Goal: Task Accomplishment & Management: Manage account settings

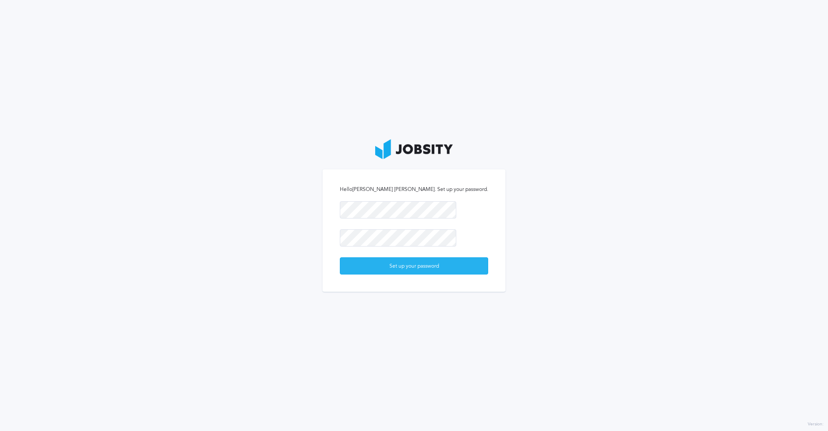
click at [424, 263] on div "Set up your password" at bounding box center [414, 266] width 148 height 17
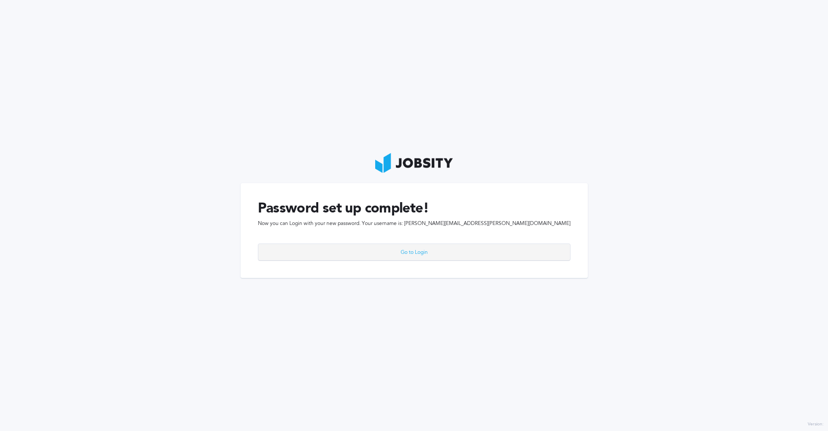
click at [412, 252] on div "Go to Login" at bounding box center [414, 252] width 312 height 17
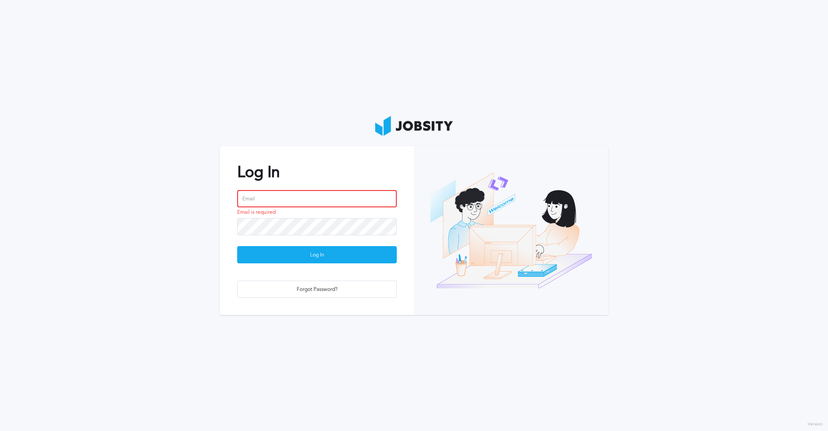
type input "[PERSON_NAME][EMAIL_ADDRESS][PERSON_NAME][DOMAIN_NAME]"
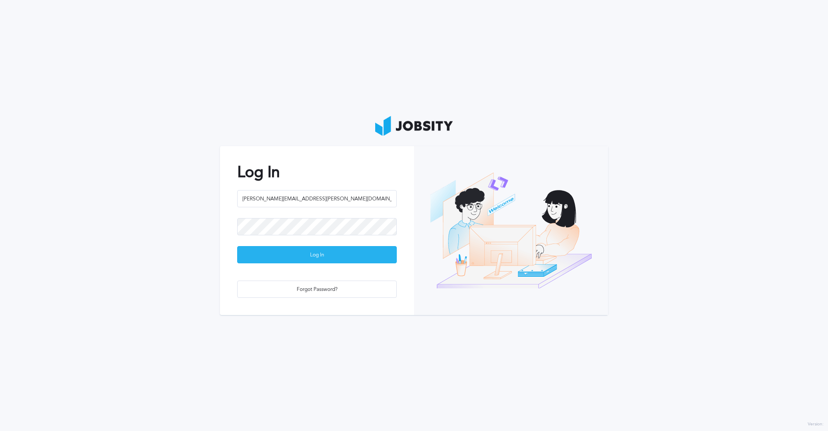
click at [322, 257] on div "Log In" at bounding box center [317, 255] width 159 height 17
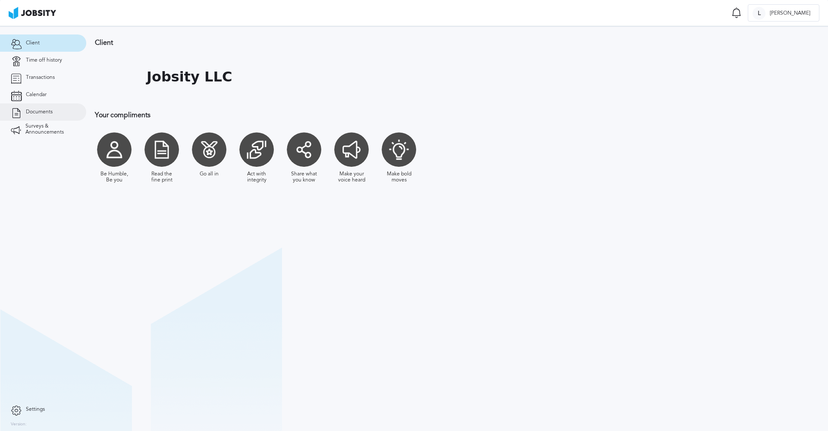
click at [36, 115] on link "Documents" at bounding box center [43, 112] width 86 height 17
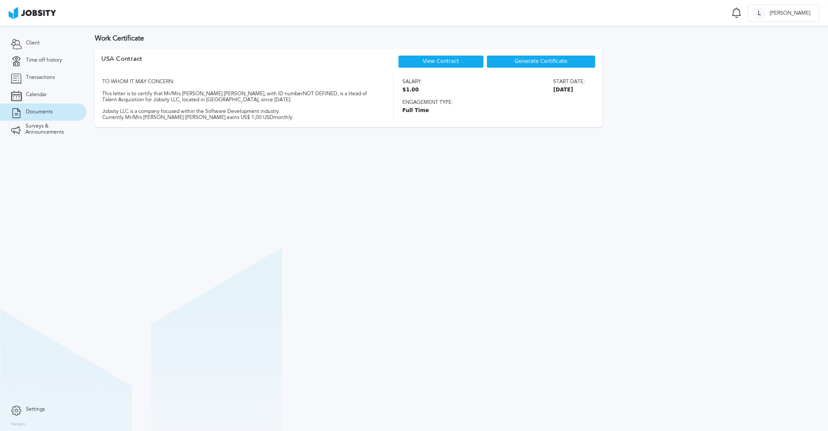
click at [451, 62] on link "View Contract" at bounding box center [441, 61] width 36 height 6
click at [56, 63] on span "Time off history" at bounding box center [44, 60] width 36 height 6
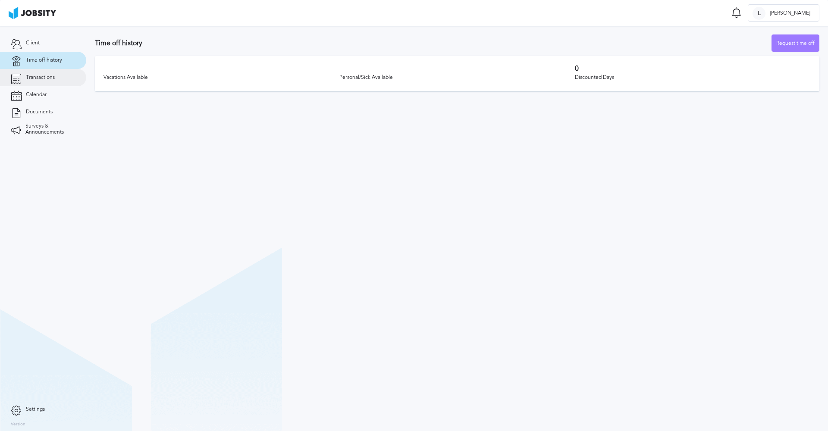
click at [51, 84] on link "Transactions" at bounding box center [43, 77] width 86 height 17
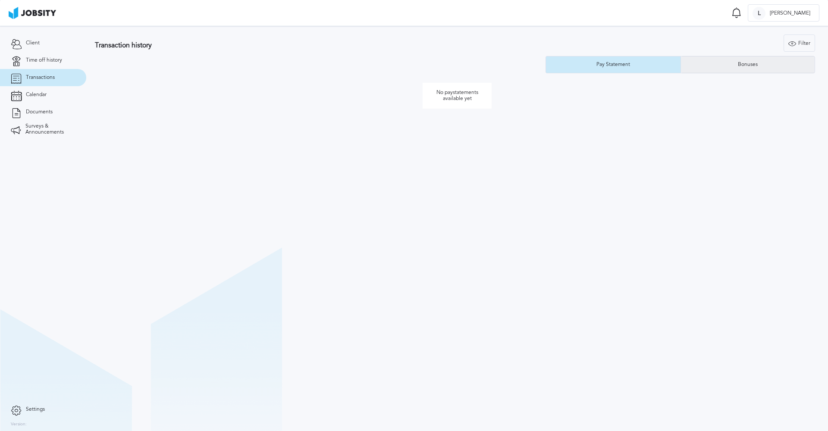
click at [733, 73] on div "Bonuses" at bounding box center [748, 64] width 134 height 17
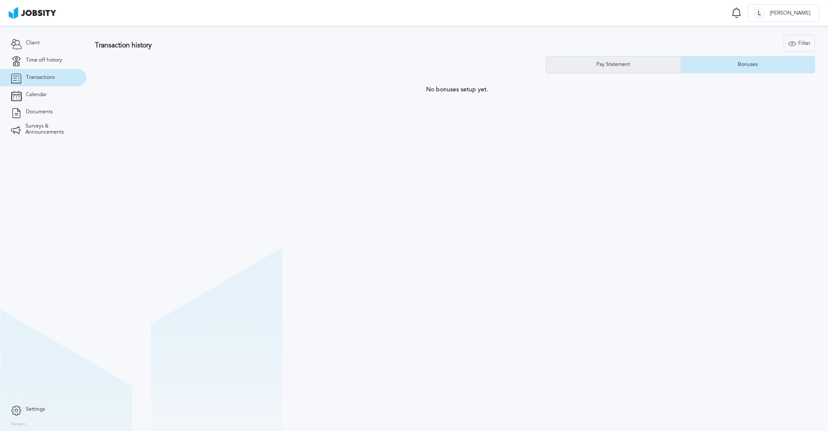
click at [639, 69] on div "Pay Statement" at bounding box center [613, 64] width 135 height 17
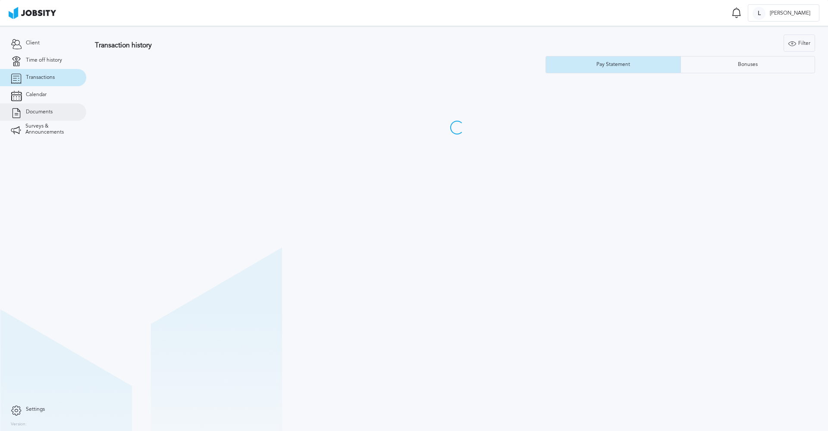
click at [68, 107] on link "Documents" at bounding box center [43, 112] width 86 height 17
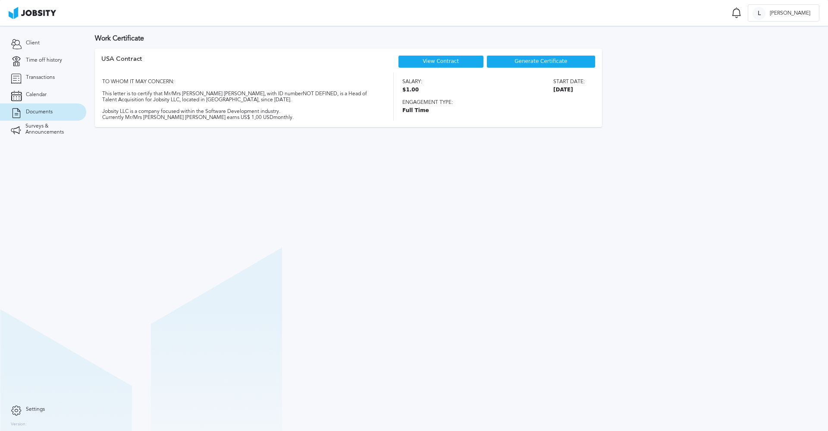
click at [526, 59] on span "Generate Certificate" at bounding box center [541, 62] width 53 height 6
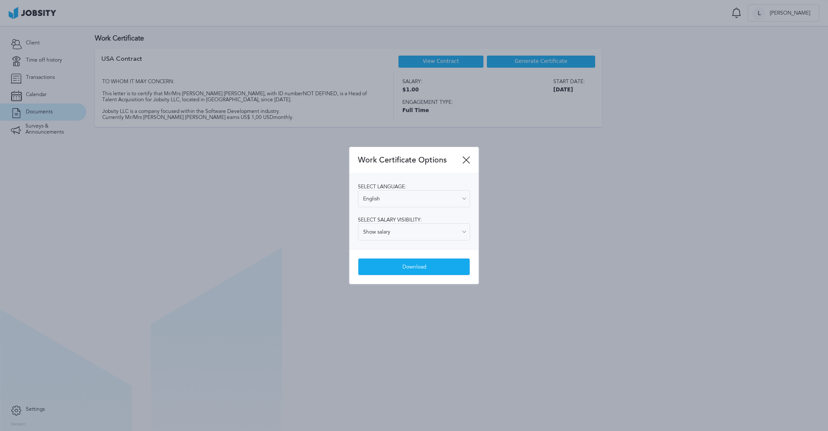
click at [470, 158] on div "Work Certificate Options" at bounding box center [413, 160] width 129 height 27
click at [469, 158] on icon at bounding box center [466, 160] width 8 height 8
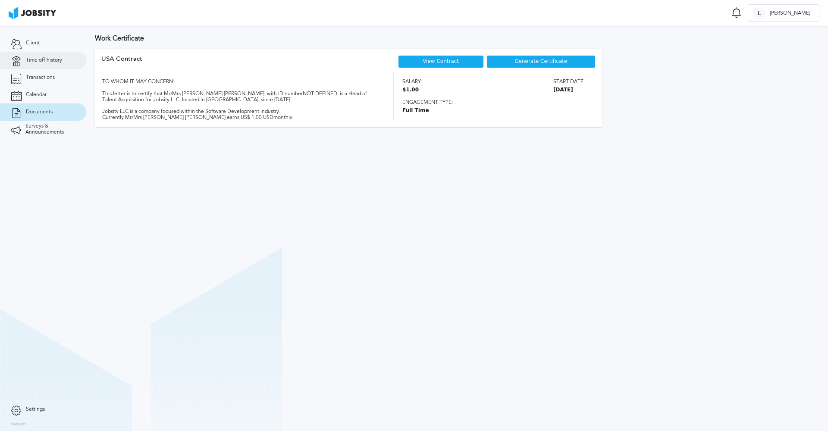
click at [66, 64] on link "Time off history" at bounding box center [43, 60] width 86 height 17
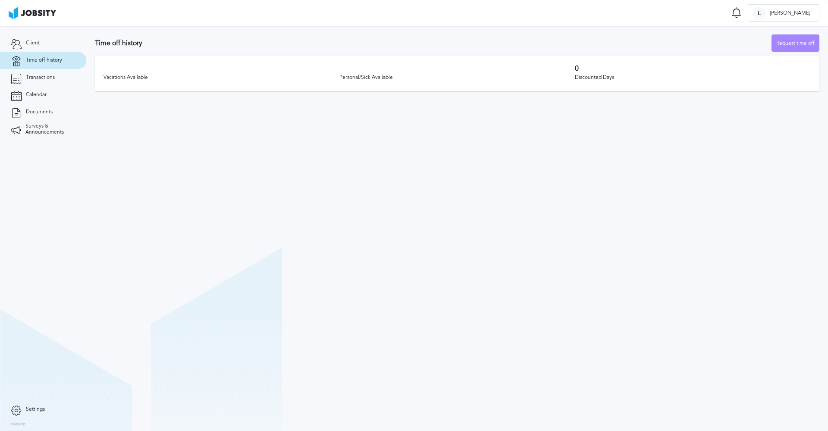
click at [797, 49] on div "Request time off" at bounding box center [795, 43] width 47 height 17
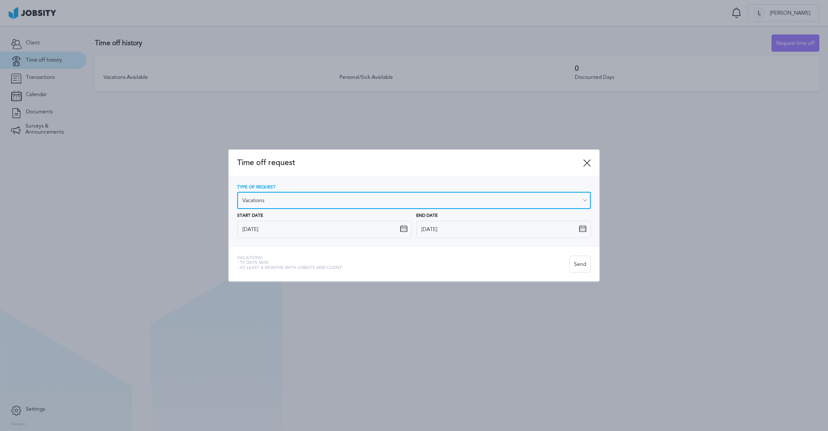
click at [340, 198] on input "Vacations" at bounding box center [414, 200] width 354 height 17
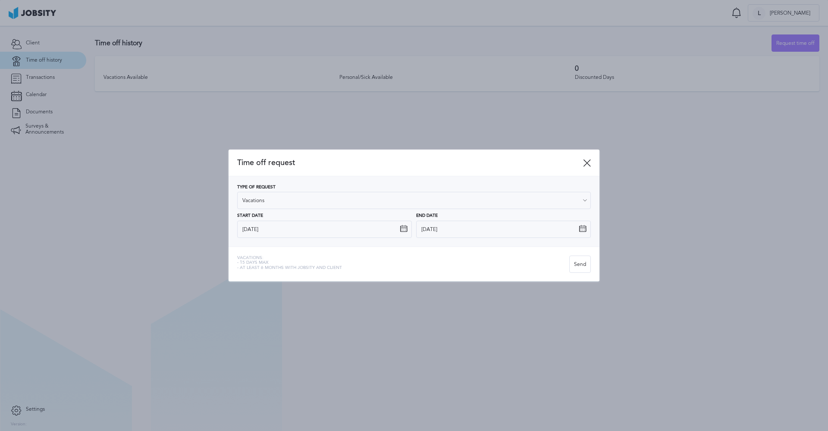
click at [496, 168] on div "Time off request" at bounding box center [414, 163] width 371 height 27
click at [589, 160] on icon at bounding box center [587, 163] width 8 height 8
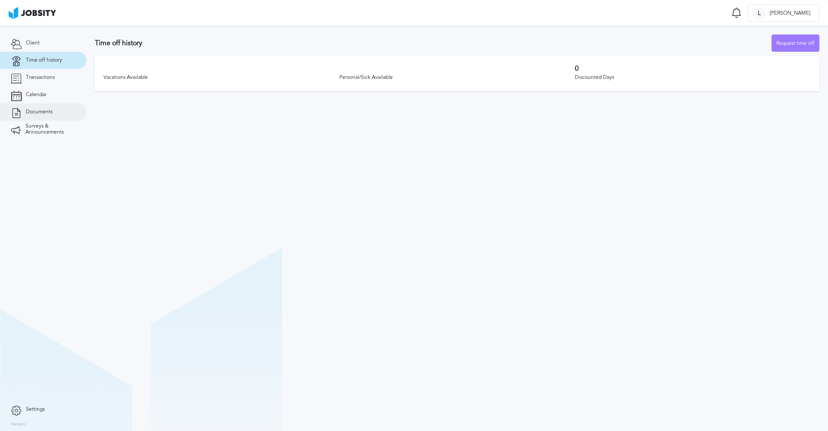
click at [46, 112] on span "Documents" at bounding box center [39, 112] width 27 height 6
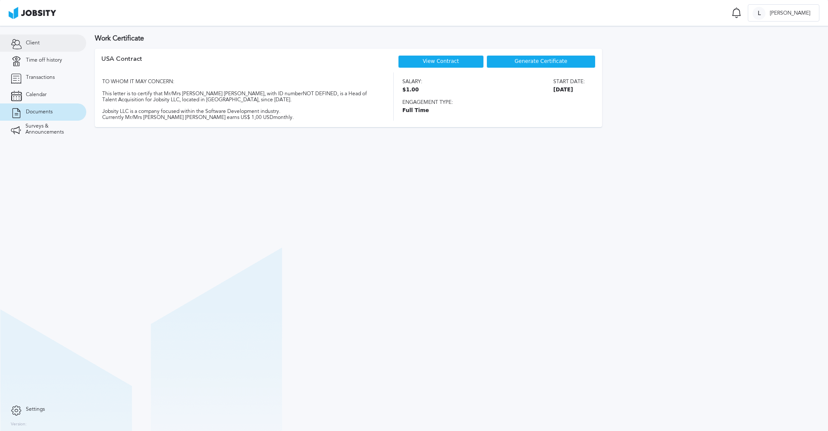
click at [41, 44] on link "Client" at bounding box center [43, 43] width 86 height 17
